Goal: Find specific page/section: Find specific page/section

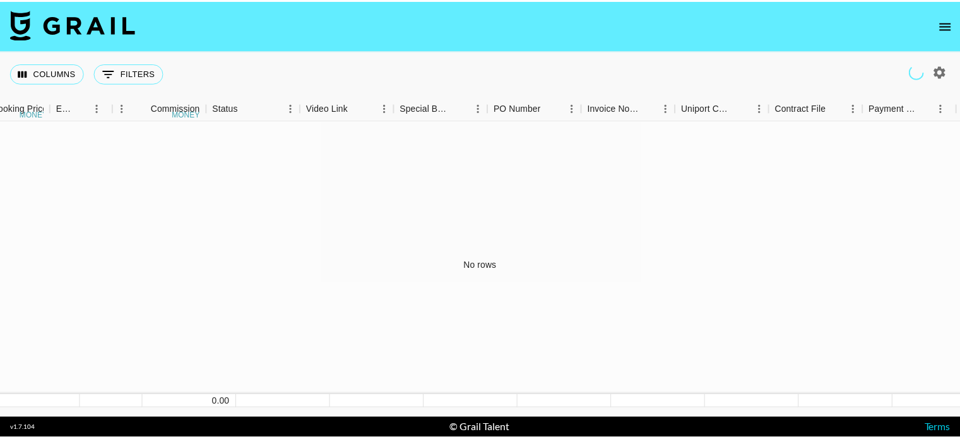
scroll to position [0, 890]
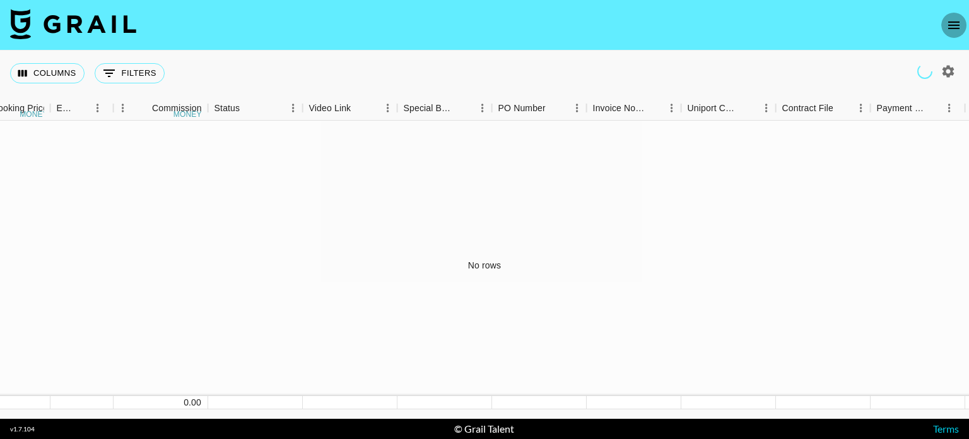
click at [946, 22] on button "open drawer" at bounding box center [953, 25] width 25 height 25
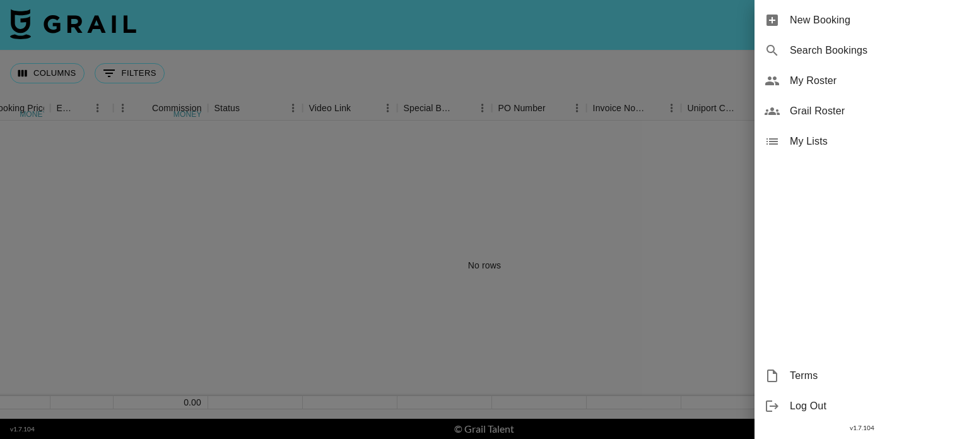
click at [835, 109] on span "Grail Roster" at bounding box center [874, 110] width 169 height 15
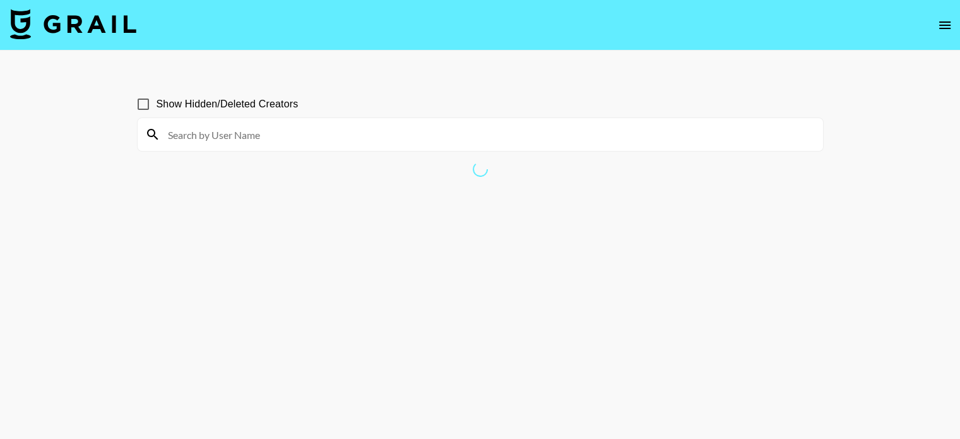
click at [605, 141] on input at bounding box center [487, 134] width 655 height 20
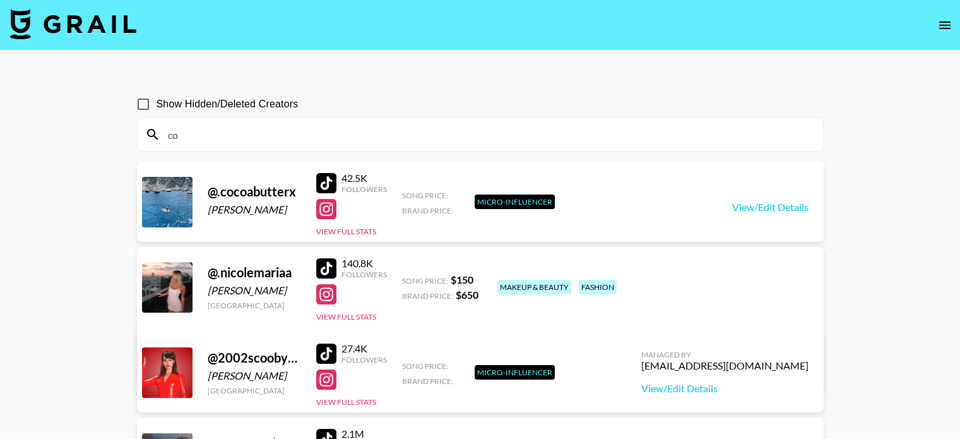
type input "c"
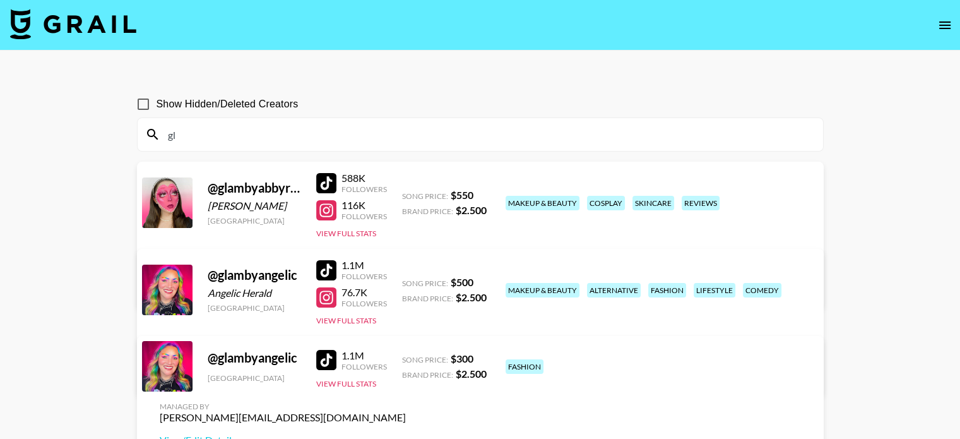
type input "g"
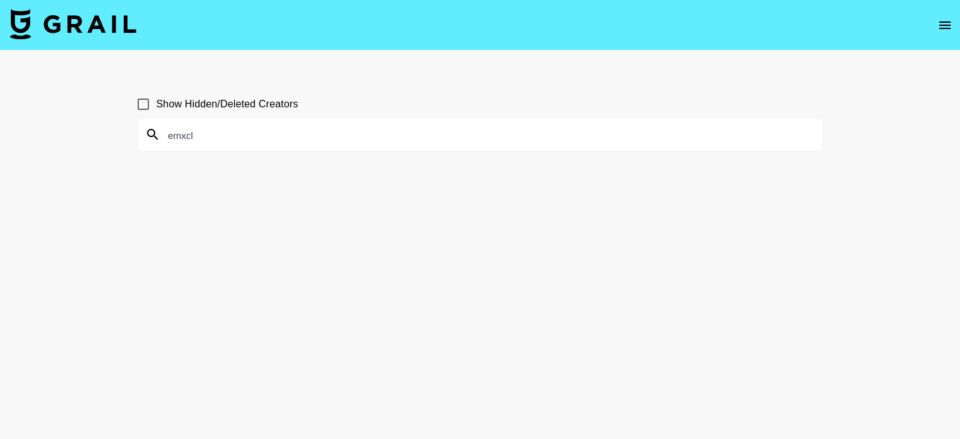
drag, startPoint x: 268, startPoint y: 143, endPoint x: 93, endPoint y: 131, distance: 174.6
click at [93, 131] on main "Show Hidden/Deleted Creators emxcl" at bounding box center [480, 249] width 960 height 398
paste input "ohheyitsnare"
type input "ohheyitsnare"
click at [93, 221] on main "Show Hidden/Deleted Creators ohheyitsnare" at bounding box center [480, 249] width 960 height 398
